Goal: Navigation & Orientation: Find specific page/section

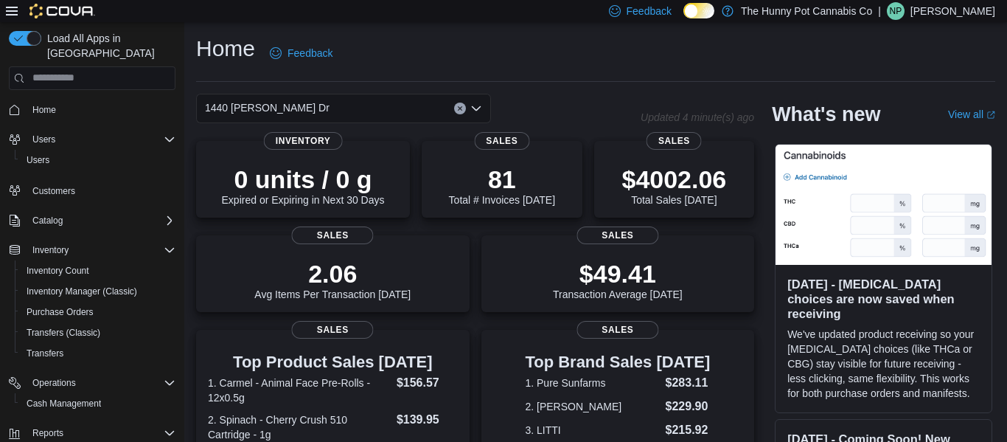
click at [43, 104] on span "Home" at bounding box center [44, 110] width 24 height 12
click at [3, 99] on button "Home" at bounding box center [92, 109] width 178 height 21
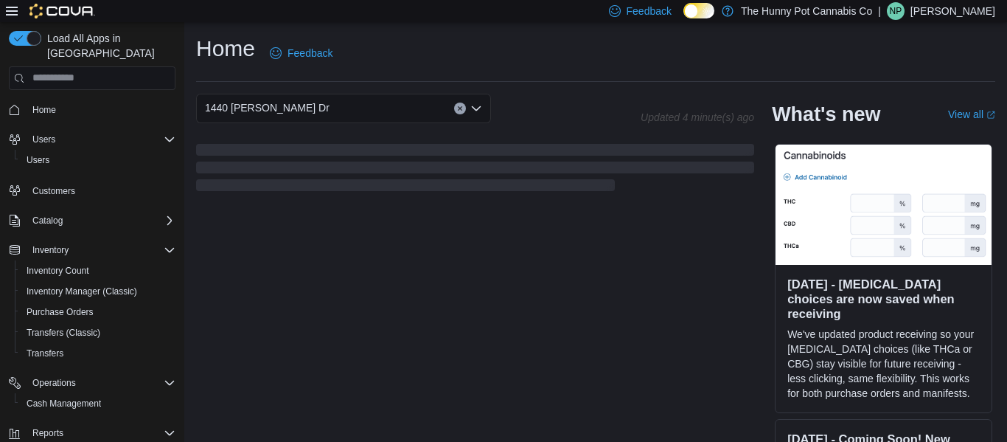
scroll to position [67, 0]
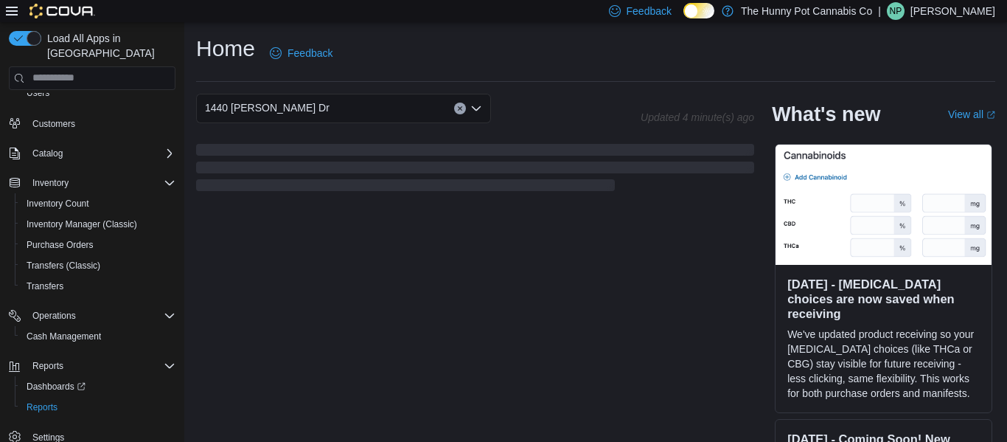
click at [3, 32] on button "Home" at bounding box center [92, 42] width 178 height 21
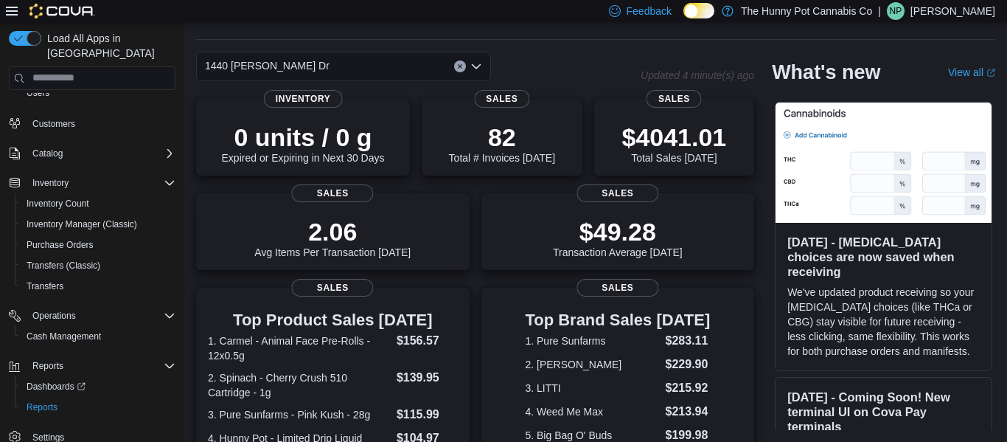
scroll to position [162, 0]
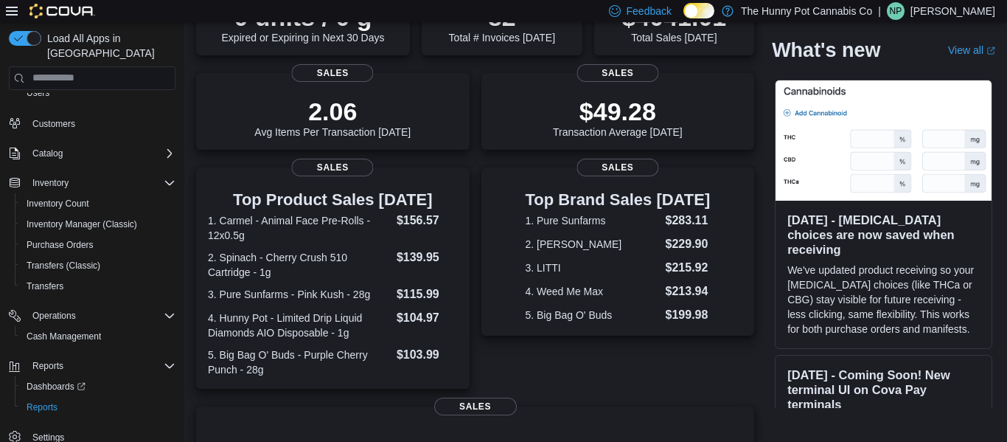
click at [535, 174] on div "Top Brand Sales [DATE] 1. Pure Sunfarms $283.11 2. [PERSON_NAME] $229.90 3. LIT…" at bounding box center [617, 251] width 273 height 168
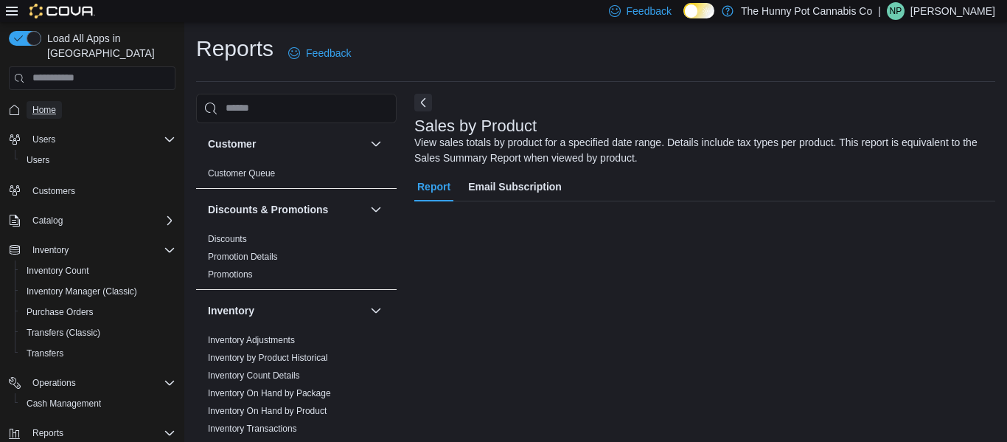
click at [41, 104] on span "Home" at bounding box center [44, 110] width 24 height 12
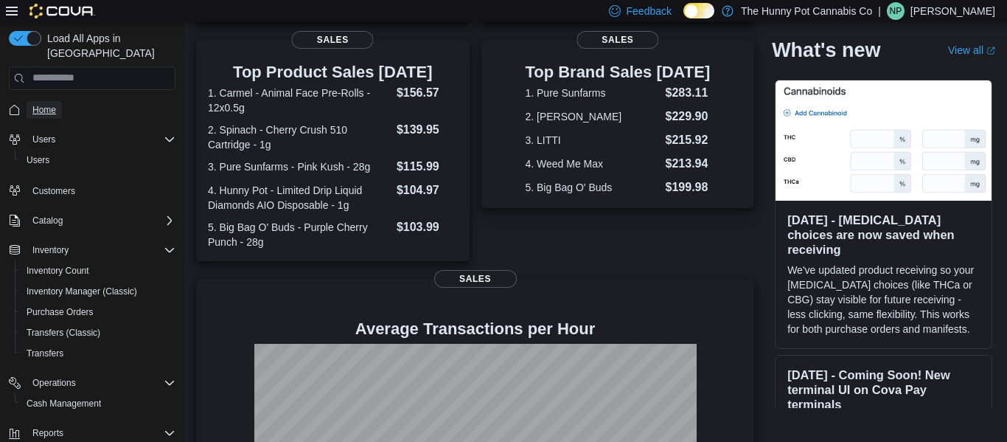
scroll to position [436, 0]
